Goal: Information Seeking & Learning: Understand process/instructions

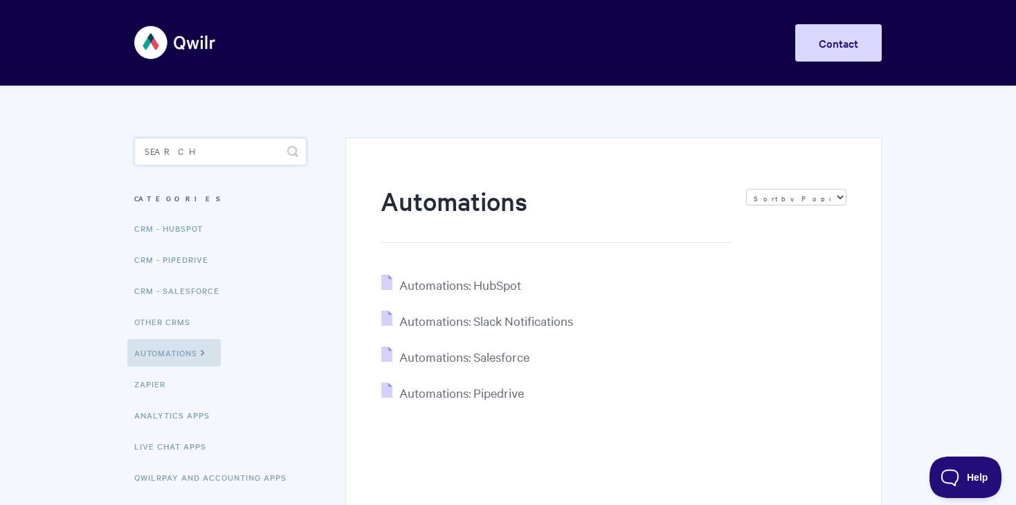
click at [237, 153] on input "Search" at bounding box center [220, 152] width 172 height 28
type input "xero"
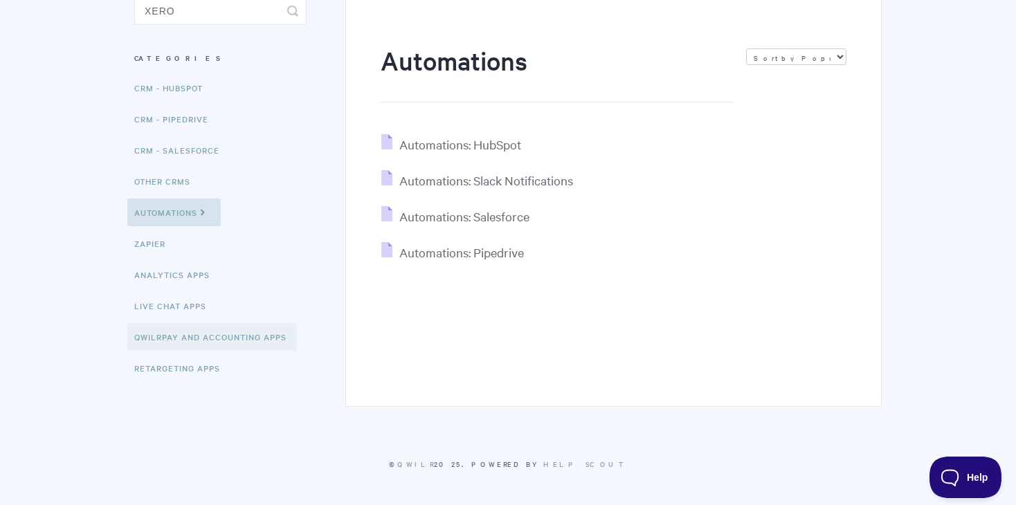
click at [186, 336] on link "QwilrPay and Accounting Apps" at bounding box center [211, 337] width 169 height 28
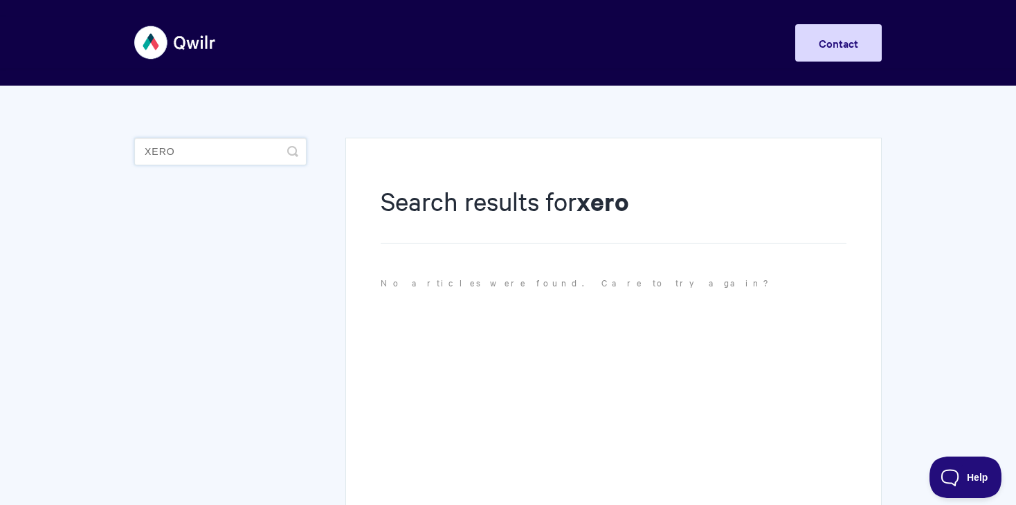
click at [210, 145] on input "xero" at bounding box center [220, 152] width 172 height 28
drag, startPoint x: 219, startPoint y: 149, endPoint x: 84, endPoint y: 149, distance: 135.6
click at [84, 149] on body "Toggle Navigation Home Getting Started Creating & Editing Pages Sharing & Analy…" at bounding box center [508, 322] width 1016 height 645
click at [85, 154] on body "Toggle Navigation Home Getting Started Creating & Editing Pages Sharing & Analy…" at bounding box center [508, 322] width 1016 height 645
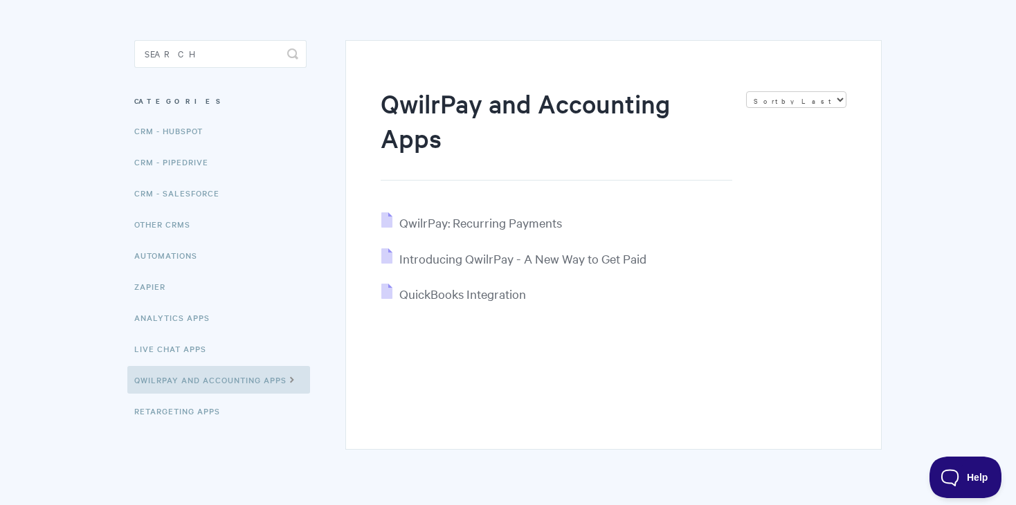
scroll to position [113, 0]
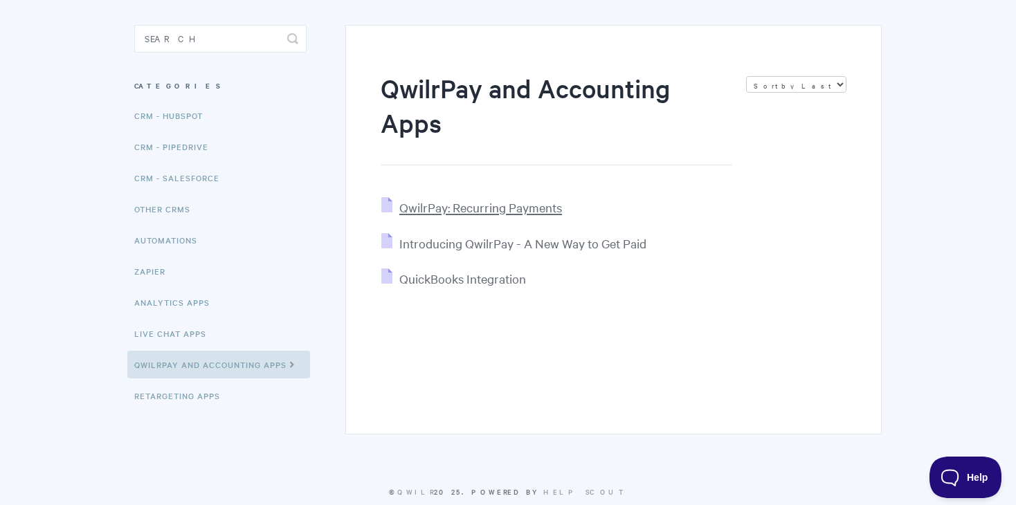
click at [441, 209] on span "QwilrPay: Recurring Payments" at bounding box center [480, 207] width 163 height 16
click at [165, 392] on link "Retargeting Apps" at bounding box center [178, 396] width 103 height 28
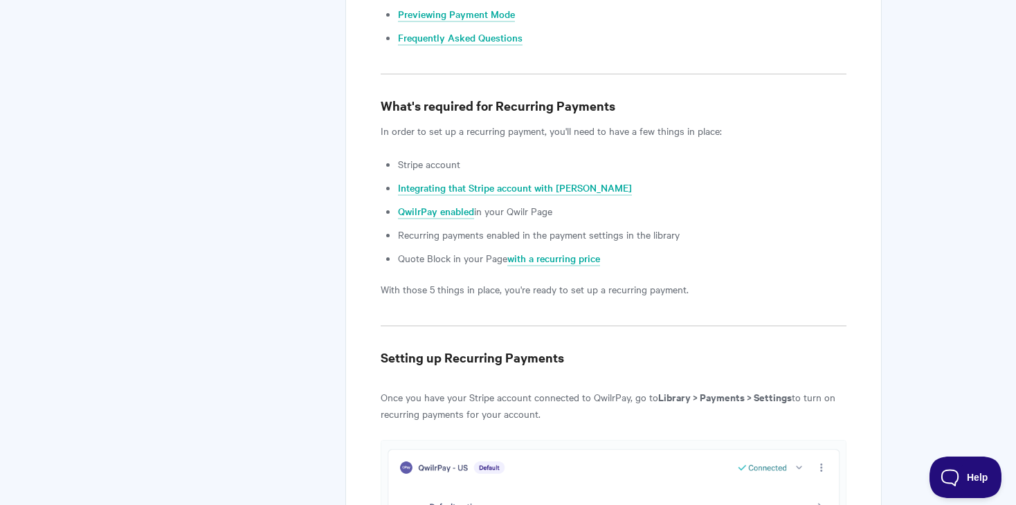
scroll to position [764, 0]
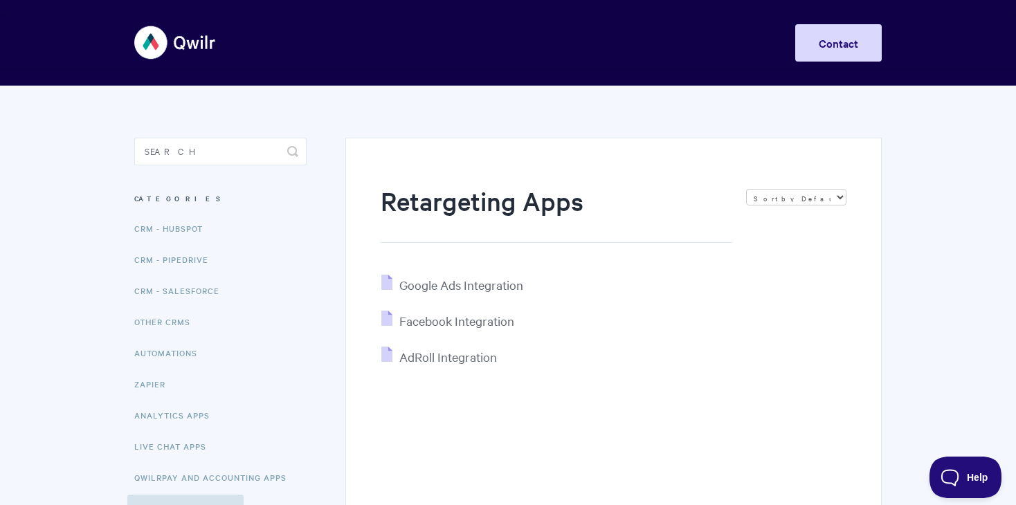
click at [158, 47] on img at bounding box center [175, 43] width 82 height 52
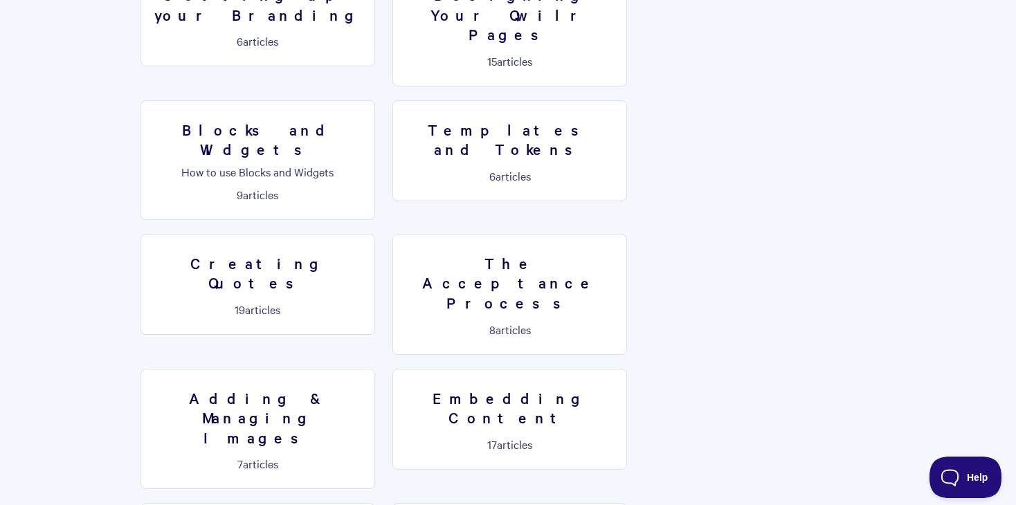
scroll to position [865, 0]
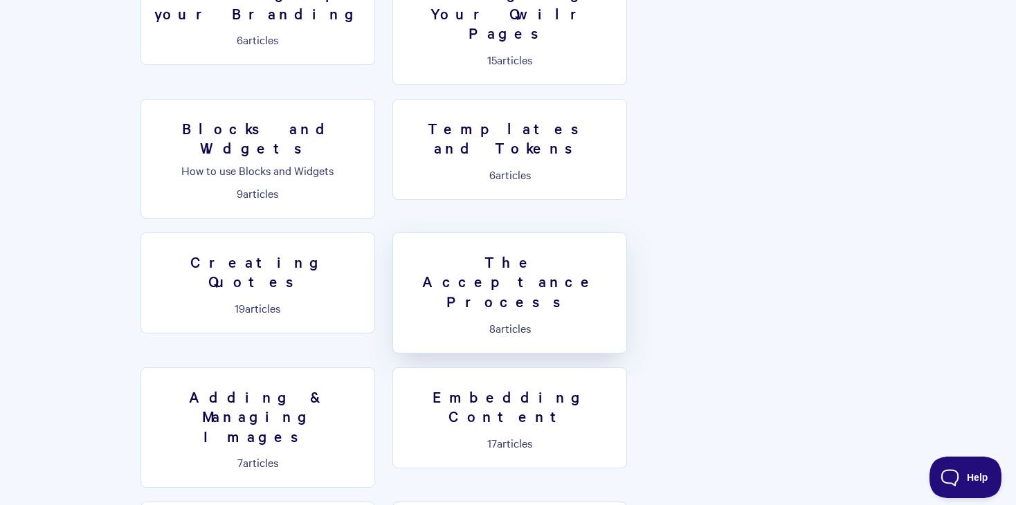
click at [495, 320] on span "8" at bounding box center [492, 327] width 6 height 15
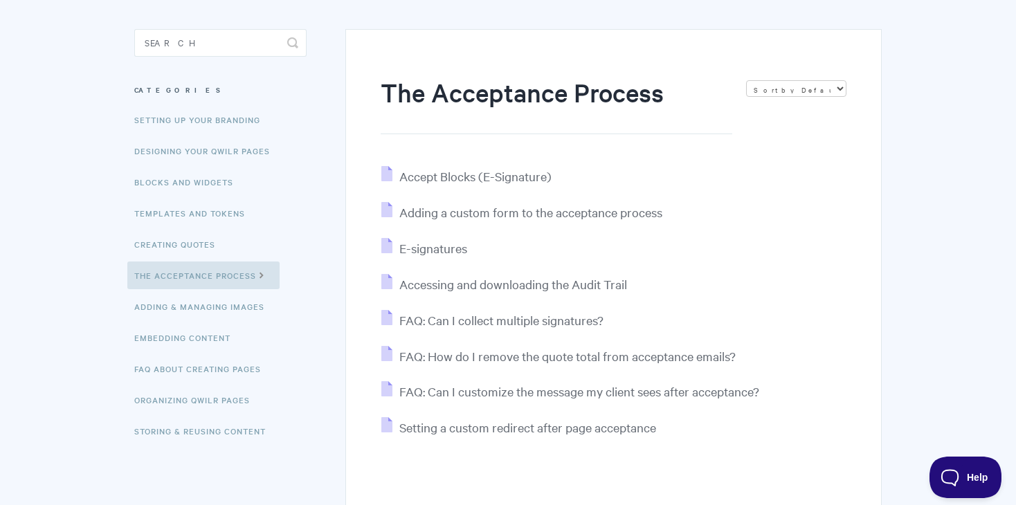
scroll to position [113, 0]
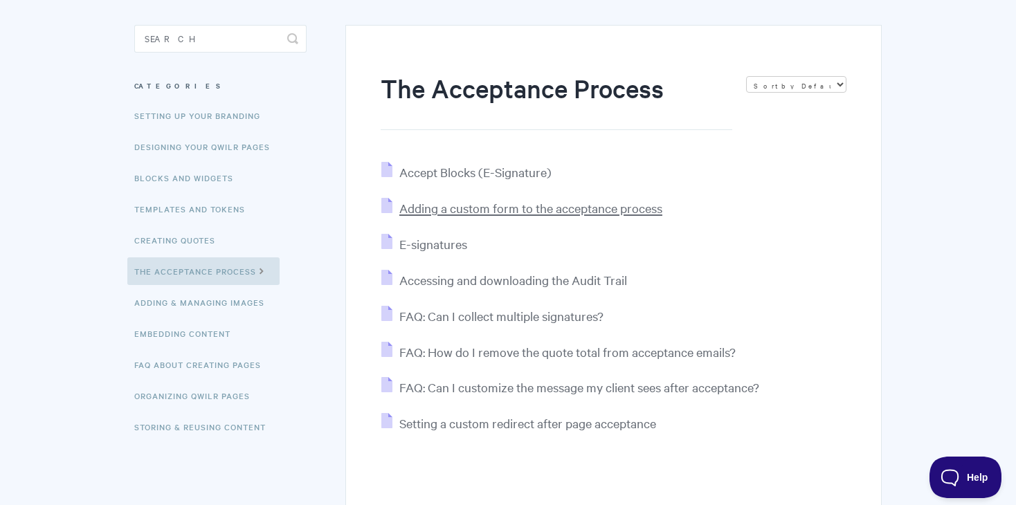
click at [611, 206] on span "Adding a custom form to the acceptance process" at bounding box center [530, 208] width 263 height 16
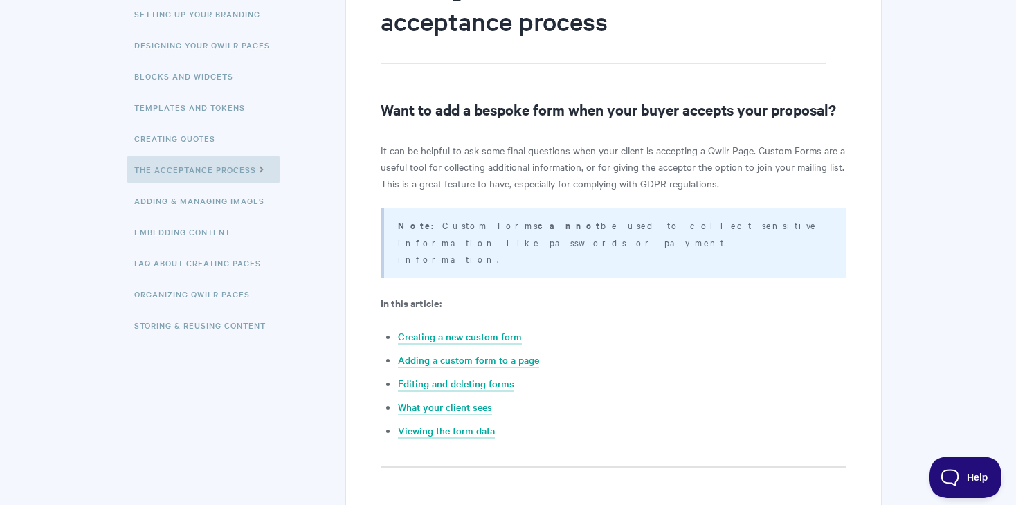
scroll to position [219, 0]
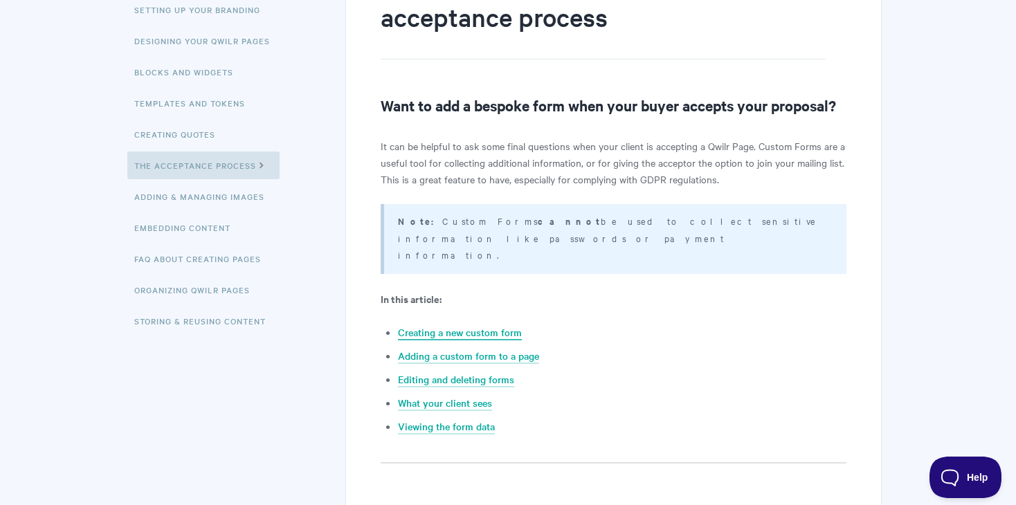
click at [459, 325] on link "Creating a new custom form" at bounding box center [460, 332] width 124 height 15
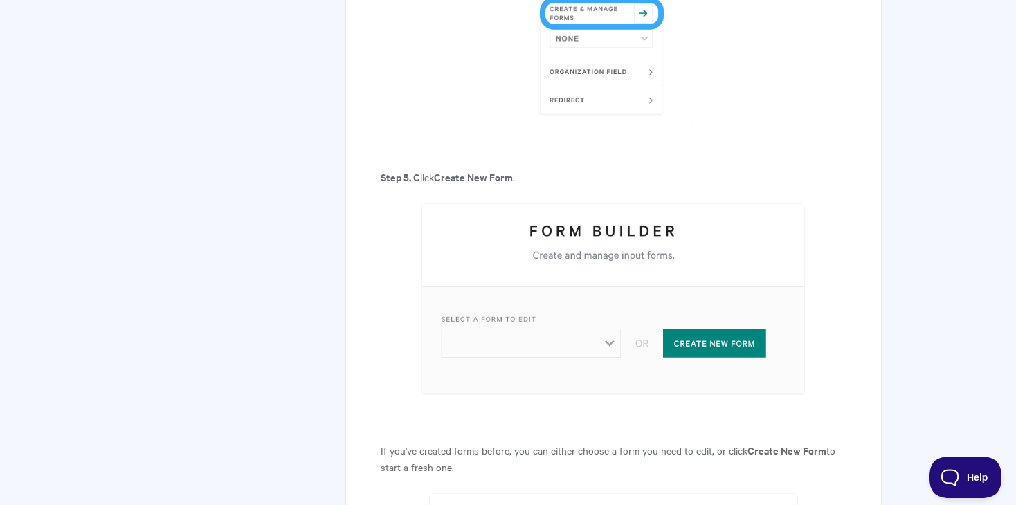
scroll to position [1916, 0]
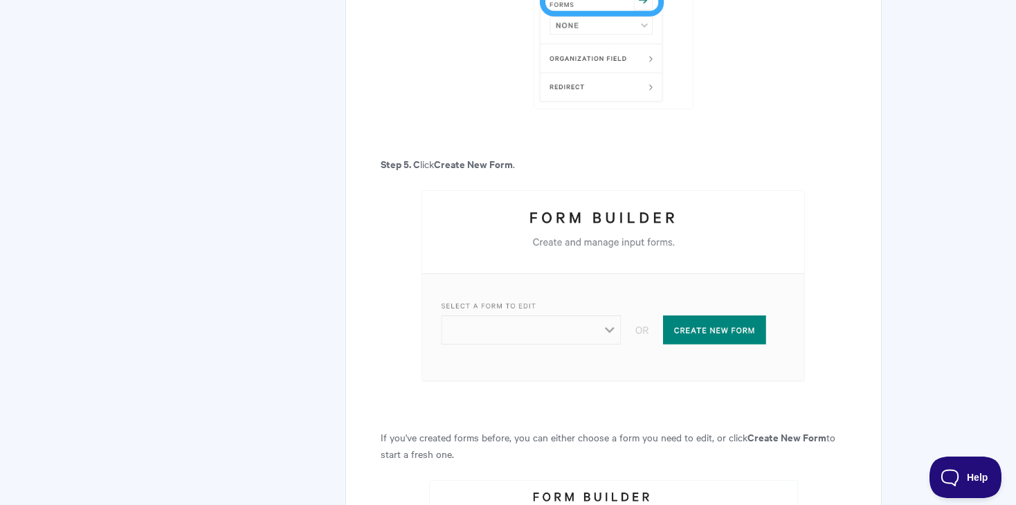
click at [472, 295] on img at bounding box center [612, 286] width 383 height 192
click at [708, 297] on img at bounding box center [612, 286] width 383 height 192
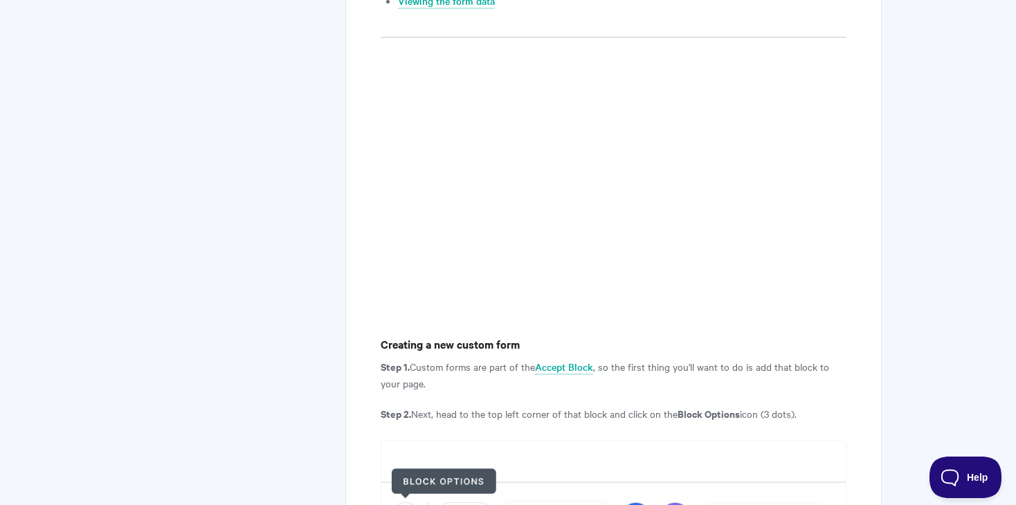
scroll to position [0, 0]
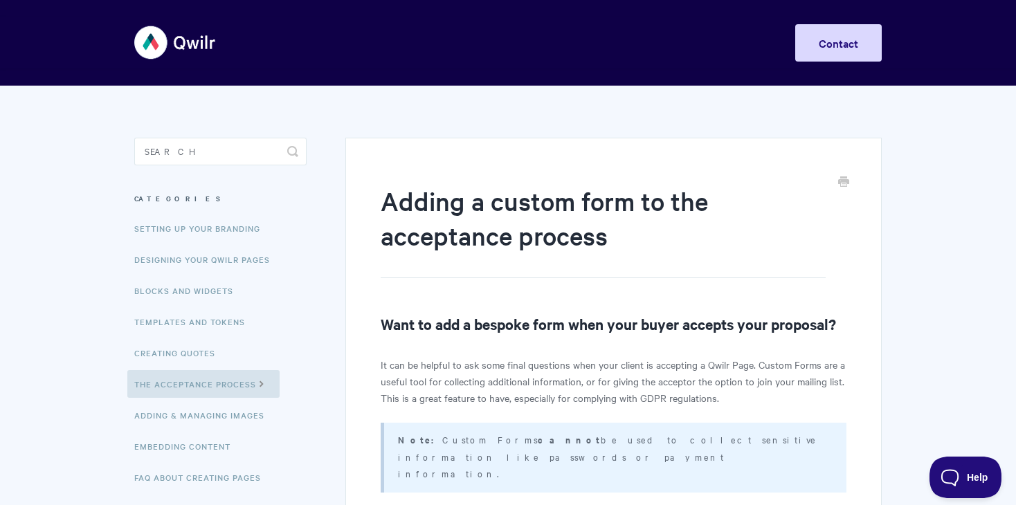
click at [150, 36] on img at bounding box center [175, 43] width 82 height 52
